Goal: Use online tool/utility: Utilize a website feature to perform a specific function

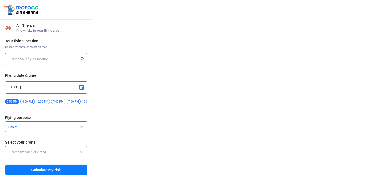
type input "DJI Mini2"
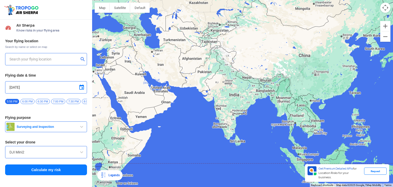
click at [13, 59] on input "text" at bounding box center [43, 59] width 69 height 6
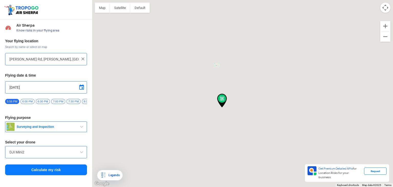
type input "[STREET_ADDRESS]"
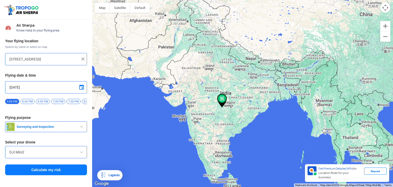
click at [50, 61] on input "[STREET_ADDRESS]" at bounding box center [43, 59] width 69 height 6
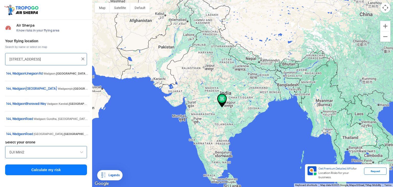
click at [84, 58] on img at bounding box center [82, 58] width 5 height 5
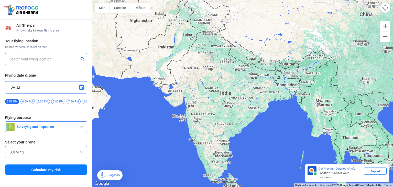
click at [56, 59] on input "text" at bounding box center [43, 59] width 69 height 6
type input "[PERSON_NAME] Rd, [PERSON_NAME], [GEOGRAPHIC_DATA], [GEOGRAPHIC_DATA], [GEOGRAP…"
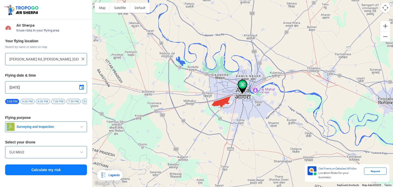
click at [81, 88] on span at bounding box center [82, 87] width 6 height 6
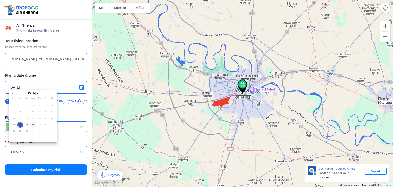
click at [32, 125] on span "24" at bounding box center [33, 125] width 6 height 6
type input "[DATE]"
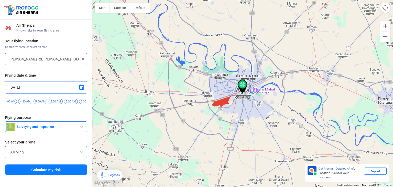
scroll to position [0, 183]
click at [43, 102] on span "7:00 AM" at bounding box center [45, 101] width 14 height 5
click at [80, 128] on span "button" at bounding box center [82, 127] width 6 height 6
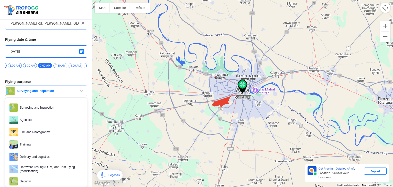
scroll to position [0, 0]
click at [56, 104] on span "Surveying and Inspection" at bounding box center [50, 108] width 65 height 8
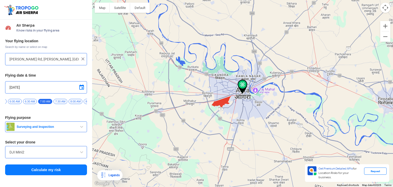
click at [81, 153] on span at bounding box center [82, 152] width 6 height 6
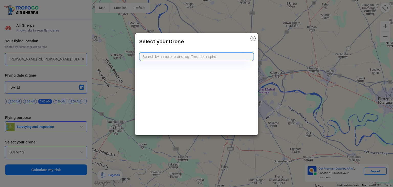
click at [257, 40] on div "Select your Drone" at bounding box center [196, 40] width 122 height 14
click at [254, 40] on img at bounding box center [252, 38] width 5 height 5
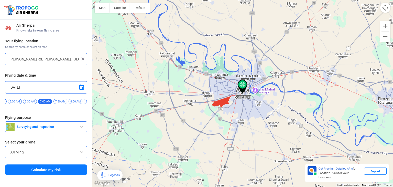
click at [66, 151] on input "DJI Mini2" at bounding box center [45, 152] width 73 height 6
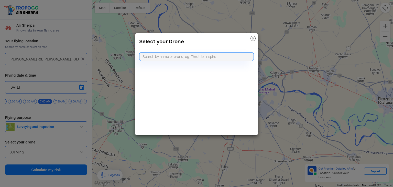
click at [254, 38] on img at bounding box center [252, 38] width 5 height 5
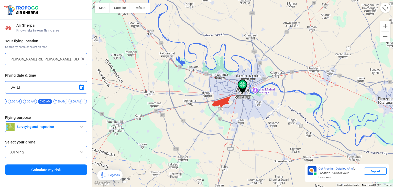
click at [58, 174] on button "Calculate my risk" at bounding box center [46, 169] width 82 height 11
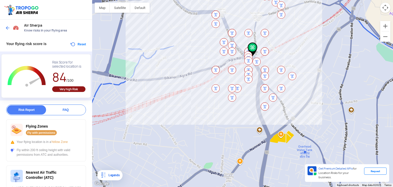
drag, startPoint x: 291, startPoint y: 77, endPoint x: 256, endPoint y: 172, distance: 100.7
click at [256, 172] on div at bounding box center [242, 93] width 301 height 187
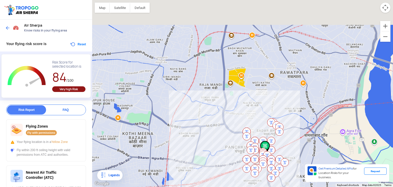
drag, startPoint x: 210, startPoint y: 58, endPoint x: 226, endPoint y: 129, distance: 72.9
click at [226, 129] on div at bounding box center [242, 93] width 301 height 187
